Goal: Information Seeking & Learning: Learn about a topic

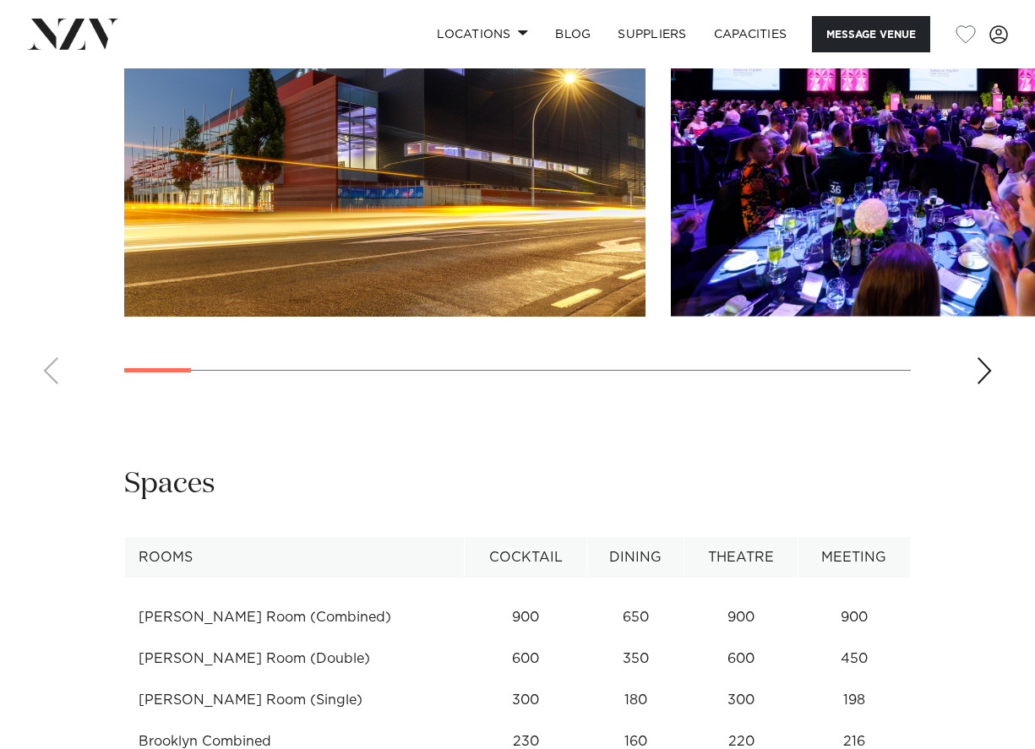
scroll to position [1858, 0]
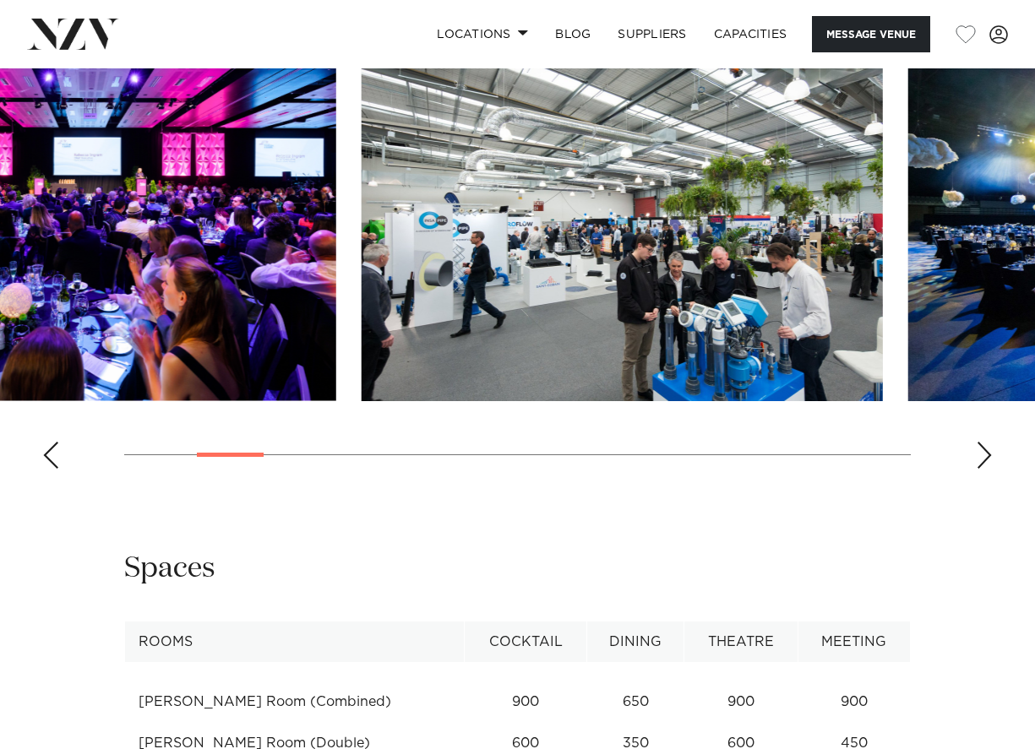
click at [231, 453] on div at bounding box center [230, 455] width 67 height 4
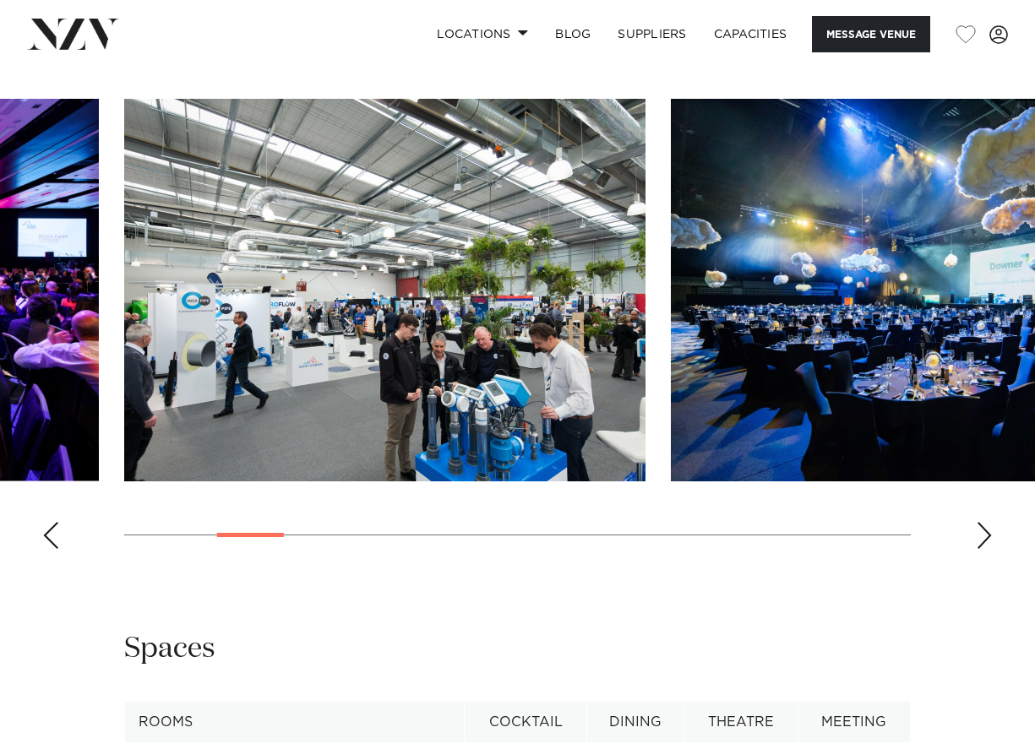
scroll to position [1774, 0]
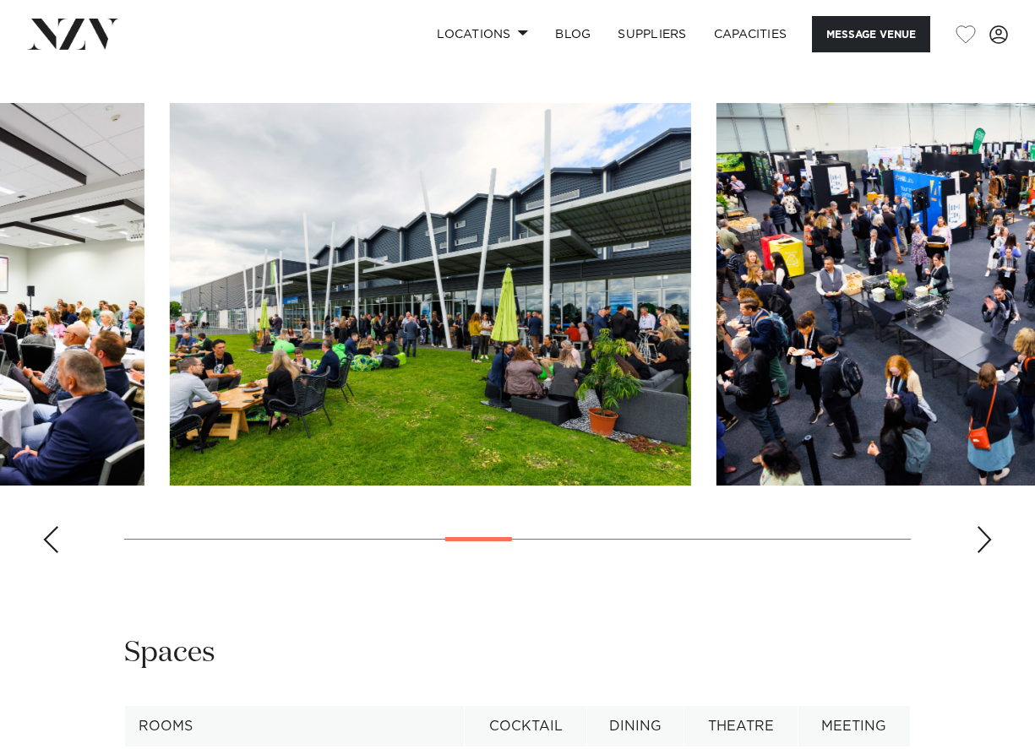
click at [462, 485] on swiper-container at bounding box center [517, 335] width 1035 height 464
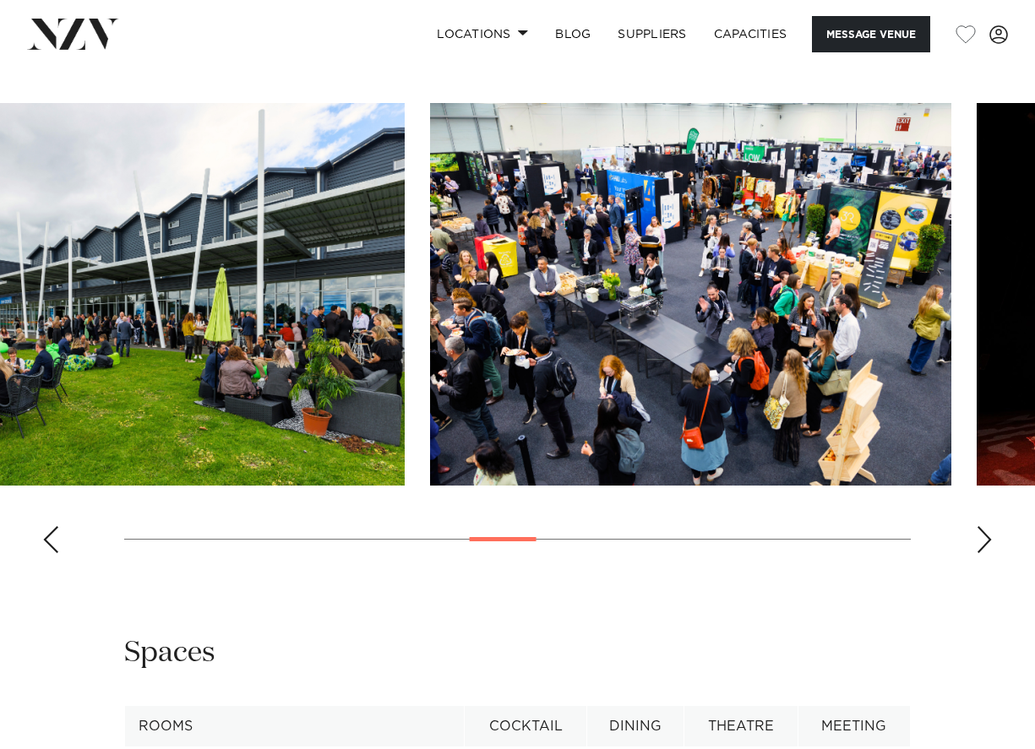
click at [236, 459] on swiper-container at bounding box center [517, 335] width 1035 height 464
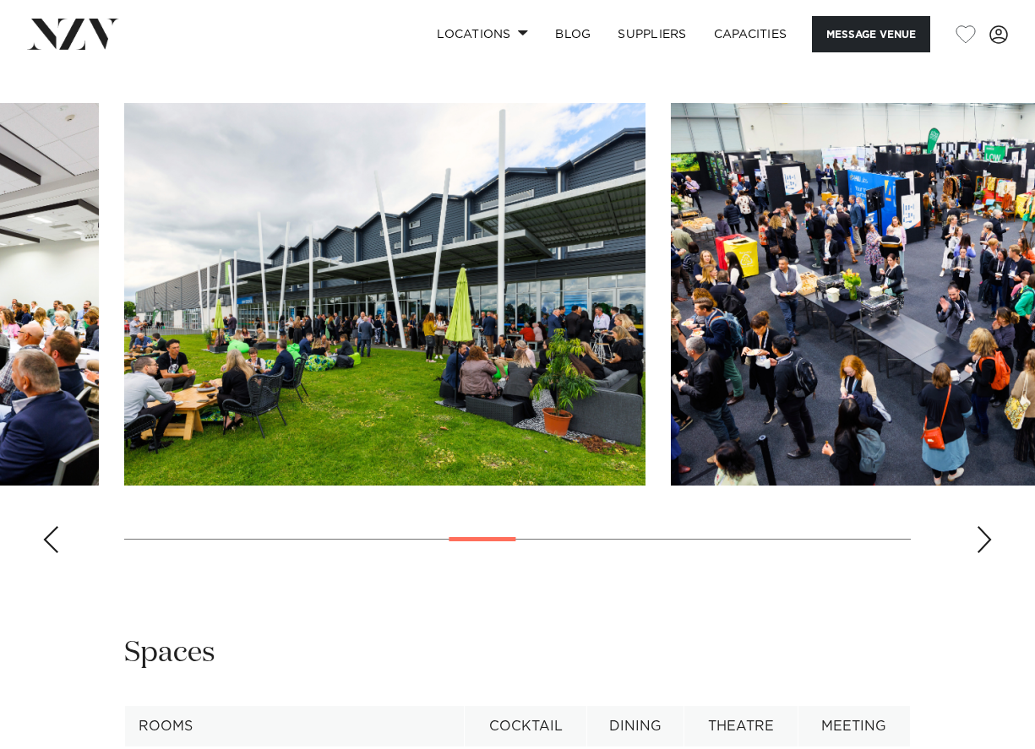
click at [982, 526] on div "Next slide" at bounding box center [983, 539] width 17 height 27
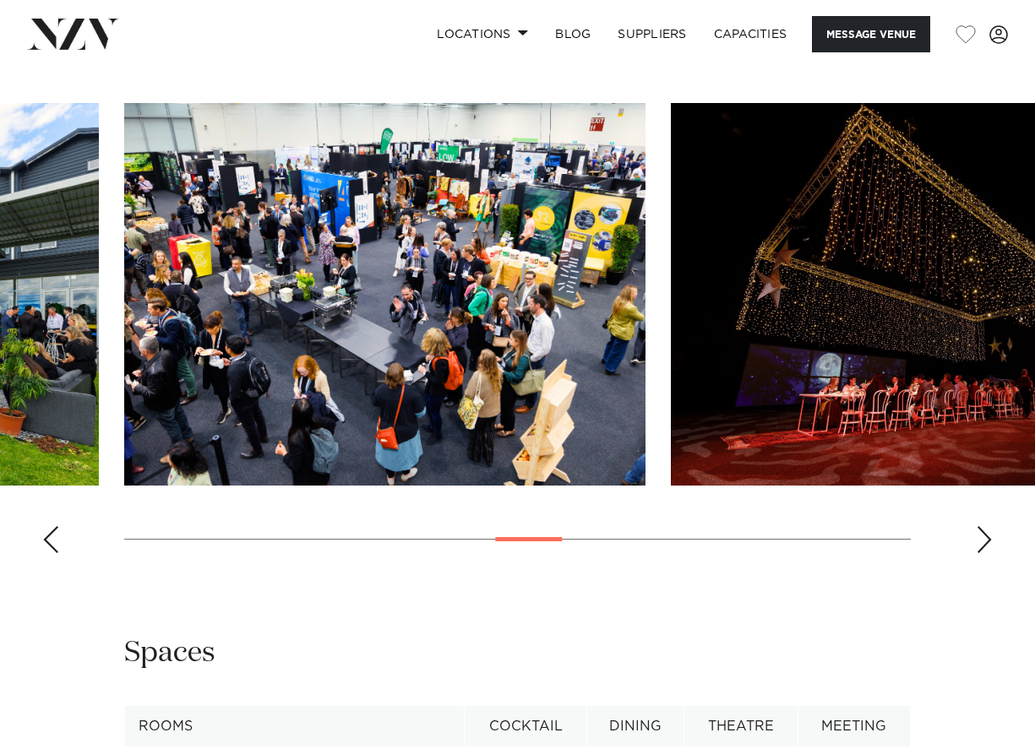
click at [986, 526] on div "Next slide" at bounding box center [983, 539] width 17 height 27
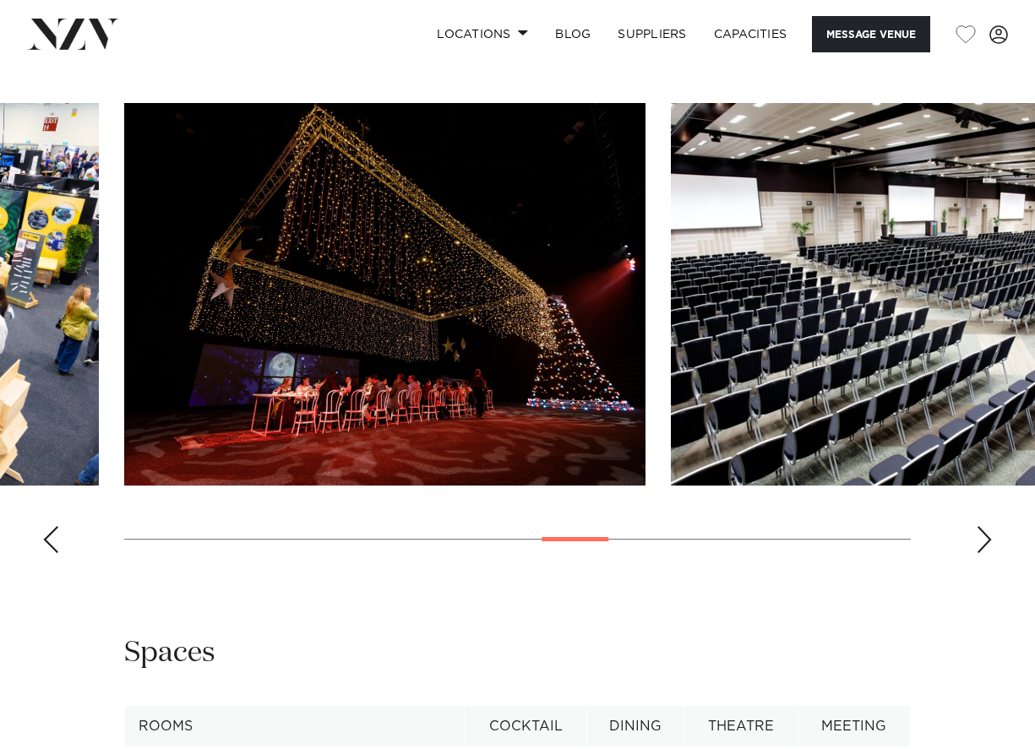
click at [986, 526] on div "Next slide" at bounding box center [983, 539] width 17 height 27
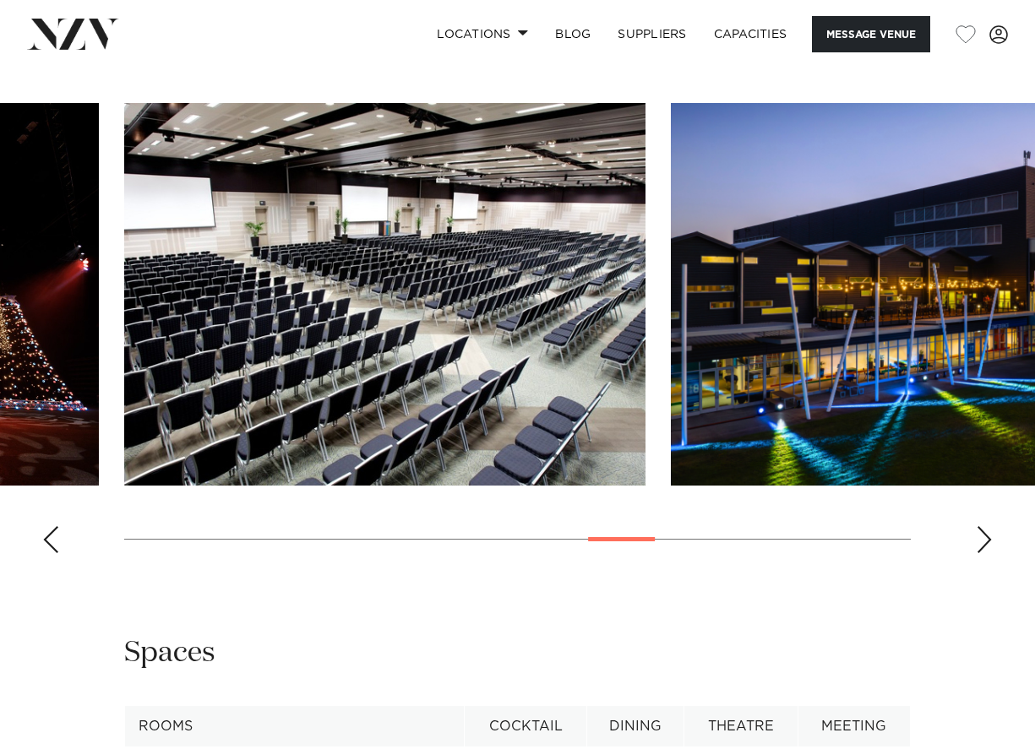
click at [986, 526] on div "Next slide" at bounding box center [983, 539] width 17 height 27
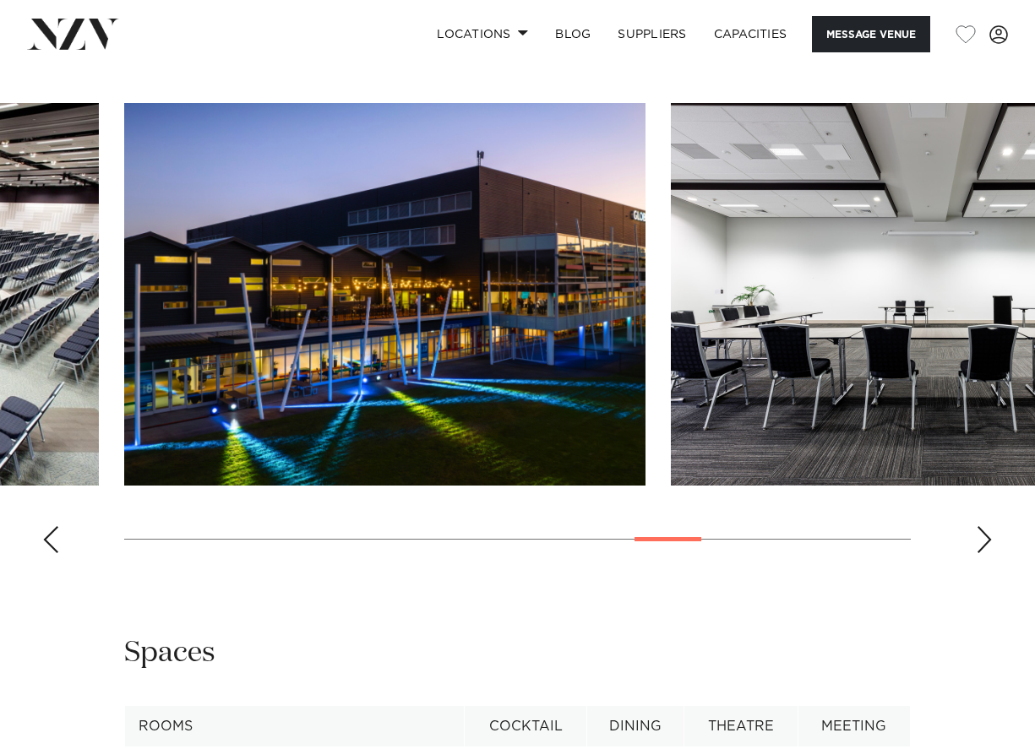
click at [986, 526] on div "Next slide" at bounding box center [983, 539] width 17 height 27
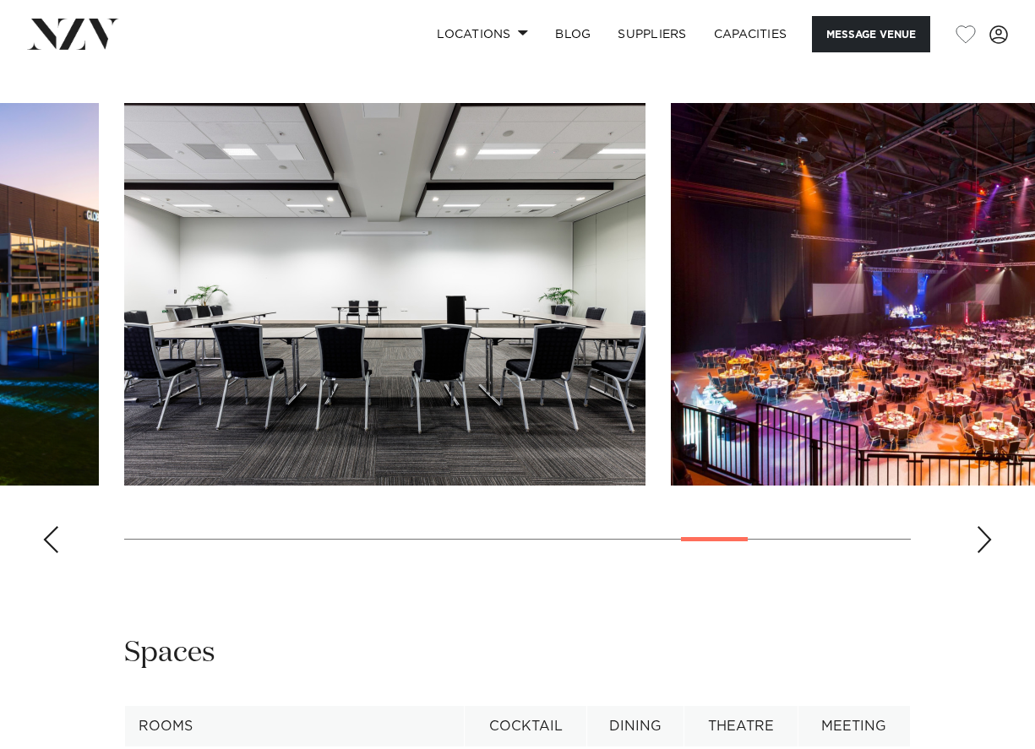
click at [986, 526] on div "Next slide" at bounding box center [983, 539] width 17 height 27
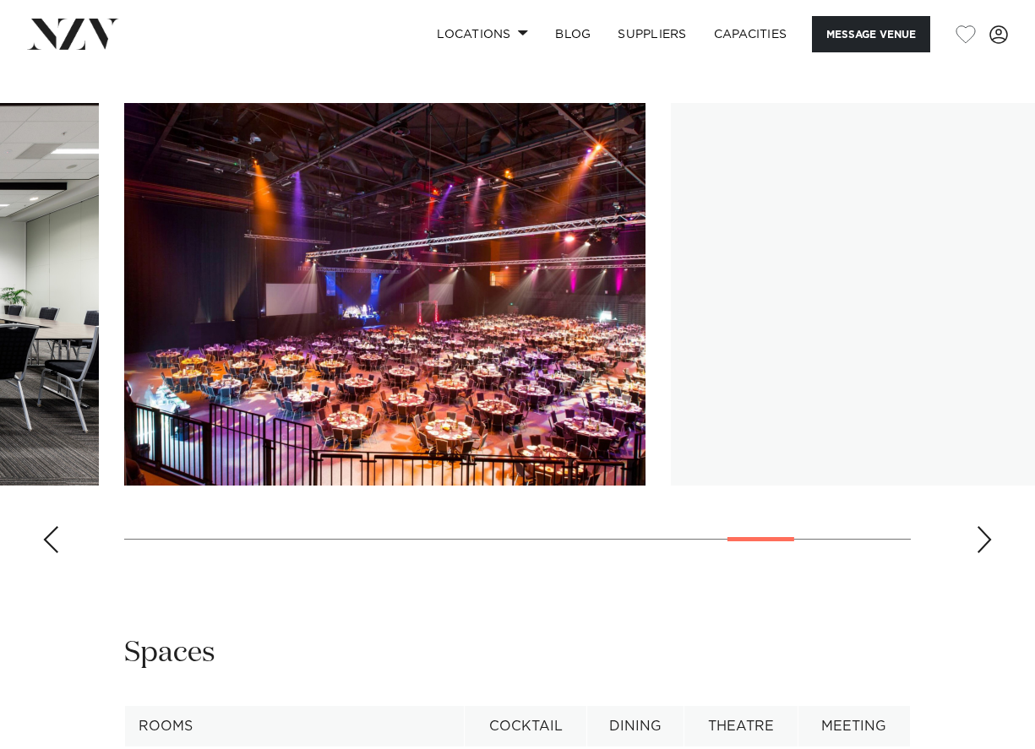
click at [986, 526] on div "Next slide" at bounding box center [983, 539] width 17 height 27
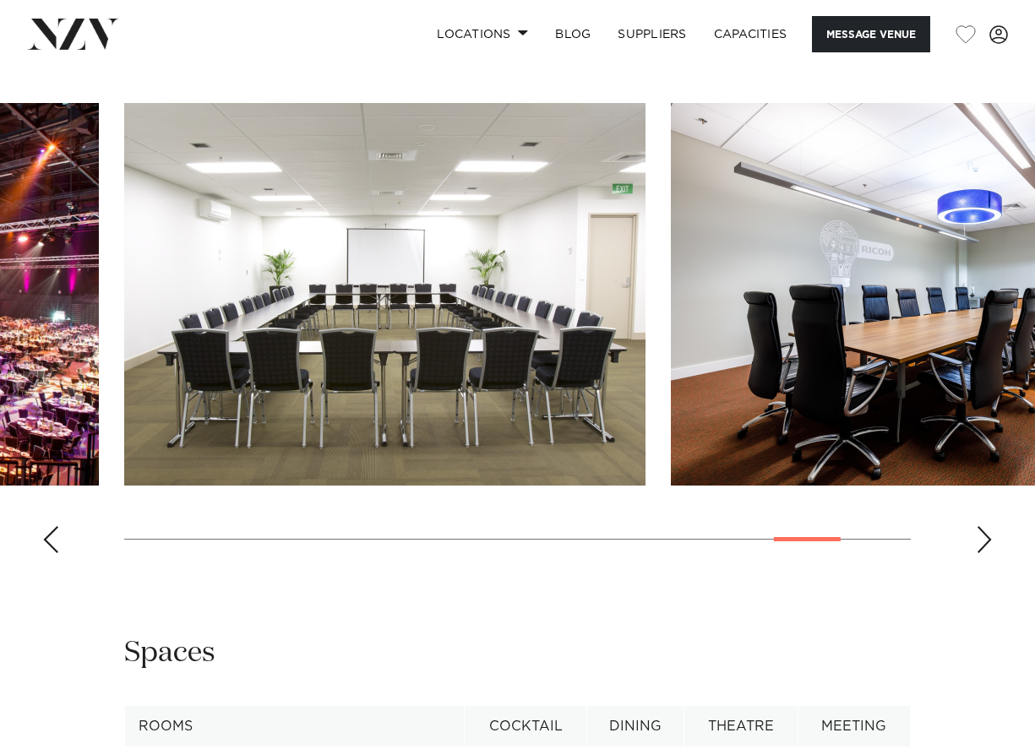
click at [986, 526] on div "Next slide" at bounding box center [983, 539] width 17 height 27
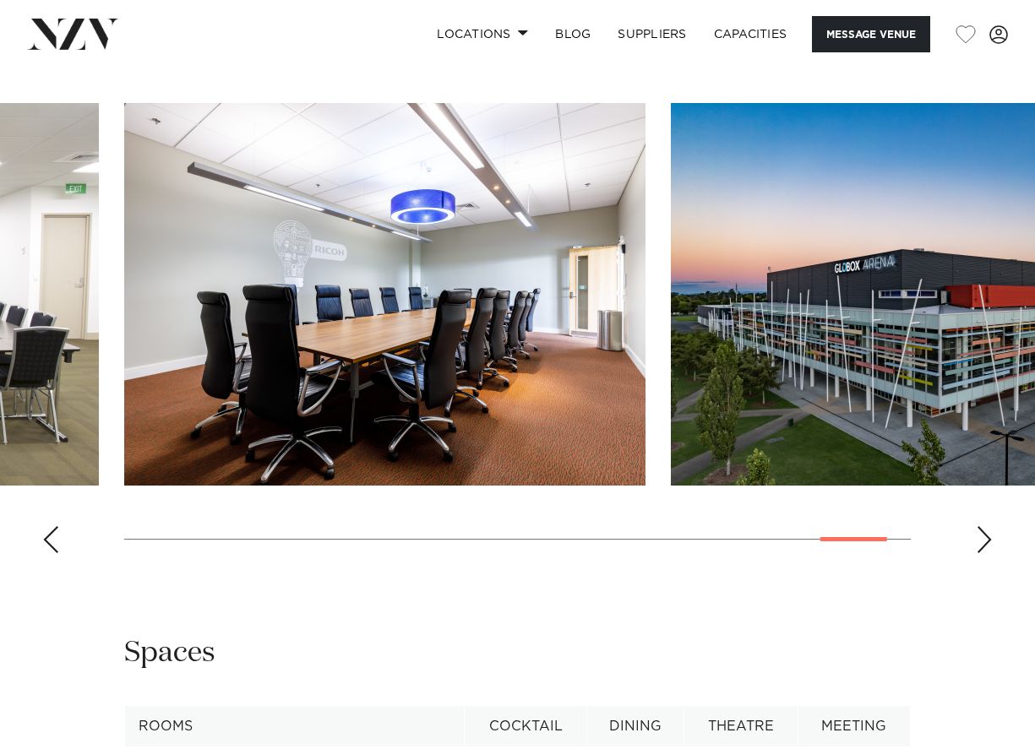
click at [986, 526] on div "Next slide" at bounding box center [983, 539] width 17 height 27
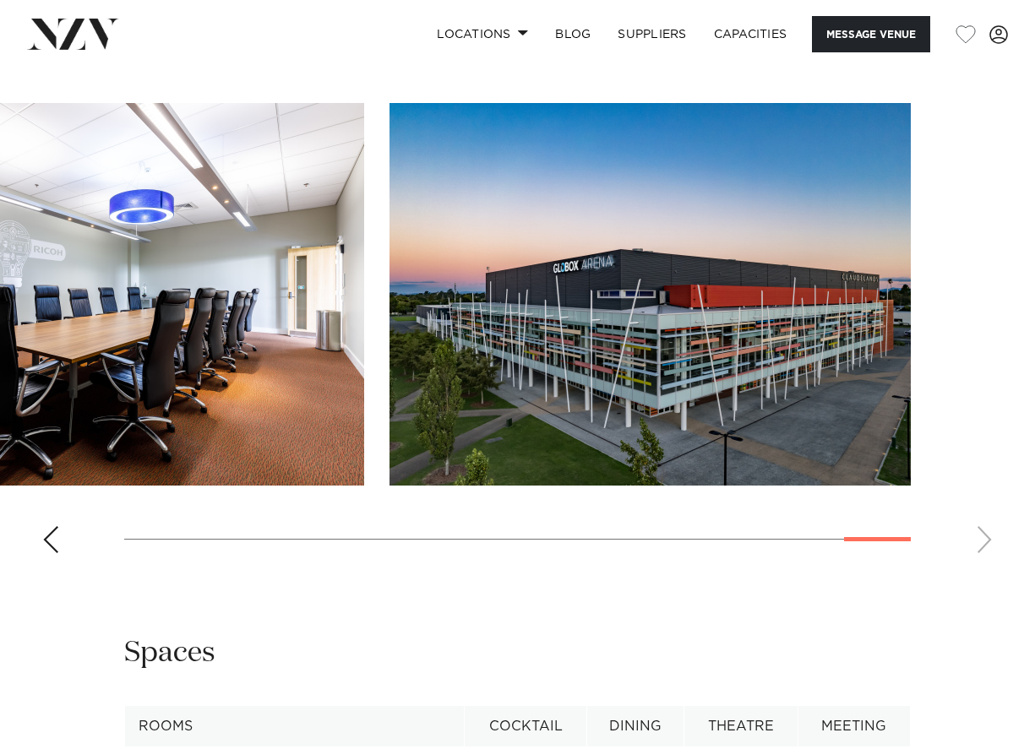
click at [986, 479] on swiper-container at bounding box center [517, 335] width 1035 height 464
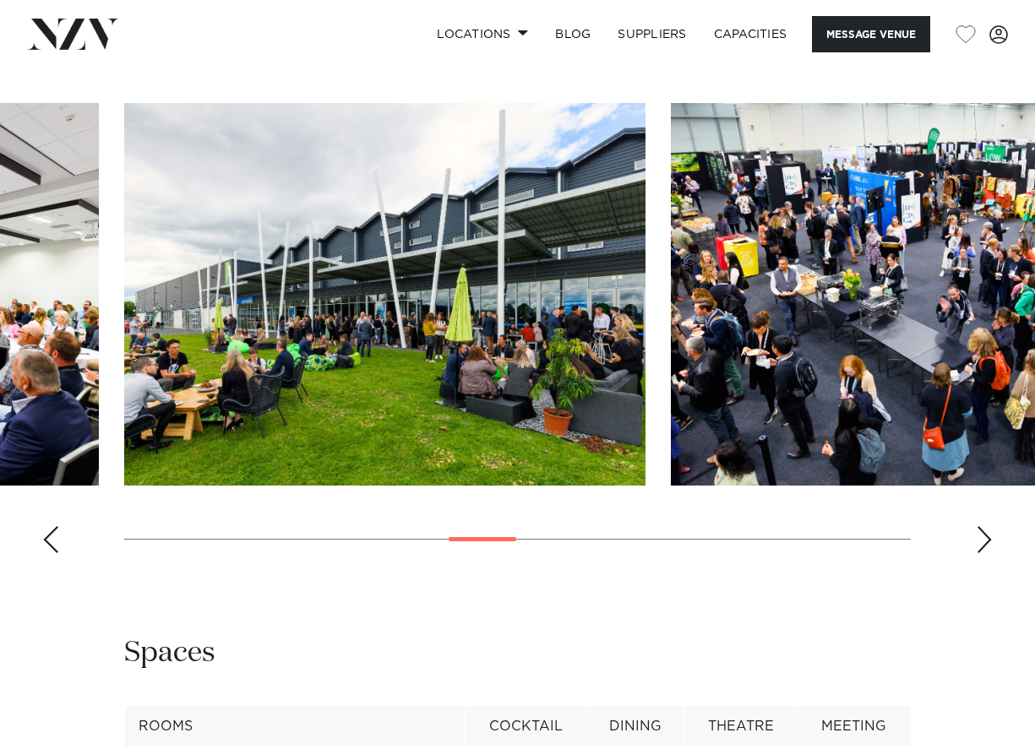
click at [839, 277] on img "9 / 17" at bounding box center [931, 294] width 521 height 383
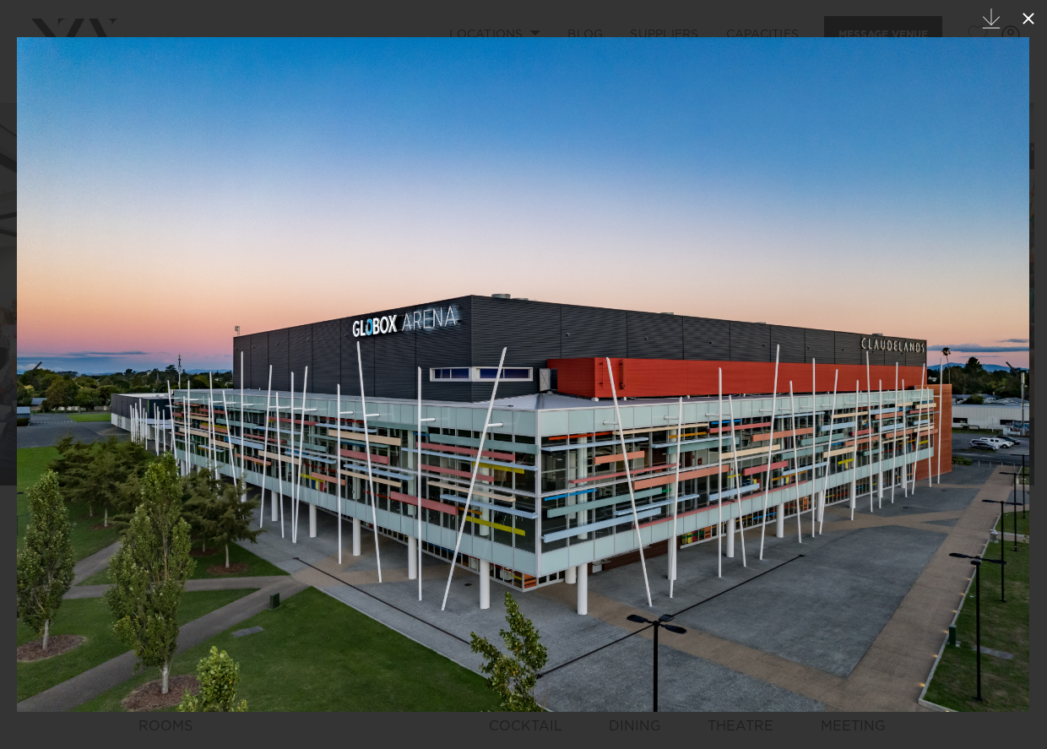
click at [1034, 14] on icon at bounding box center [1029, 18] width 20 height 20
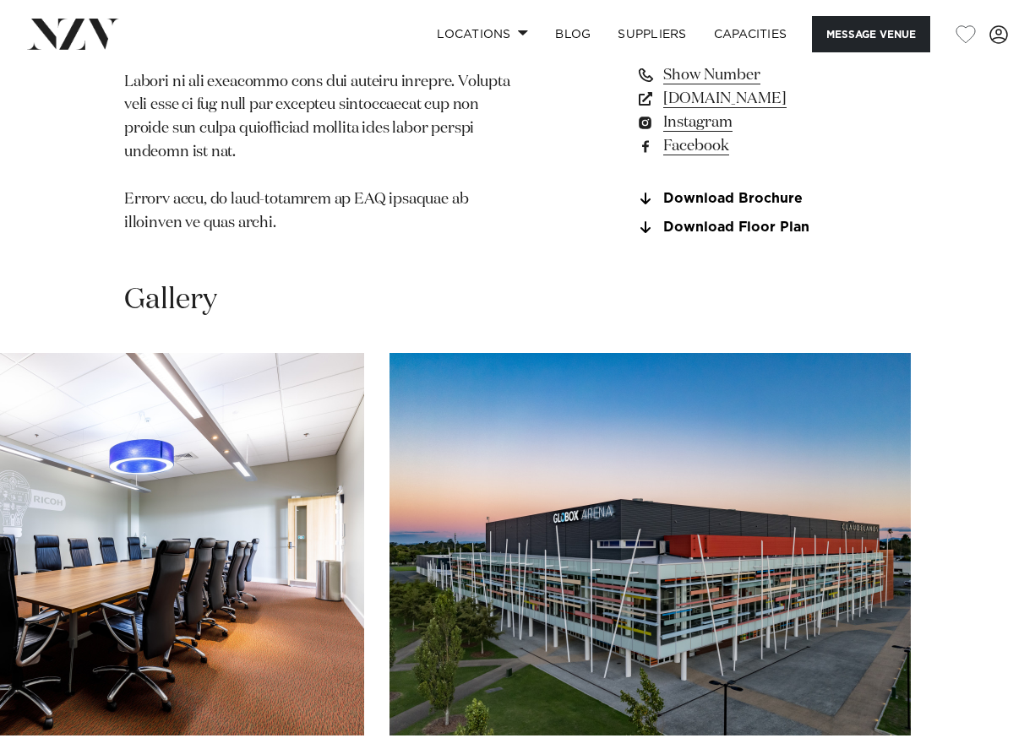
scroll to position [1520, 0]
